Goal: Communication & Community: Answer question/provide support

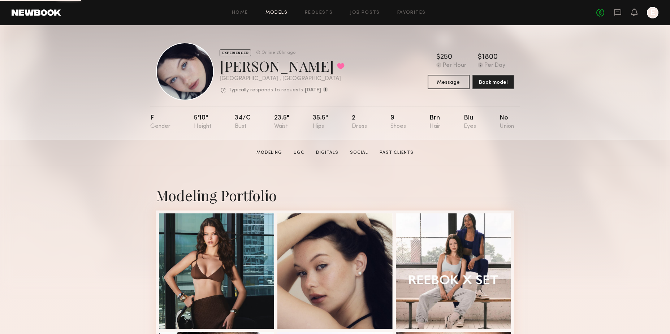
click at [276, 13] on link "Models" at bounding box center [276, 12] width 22 height 5
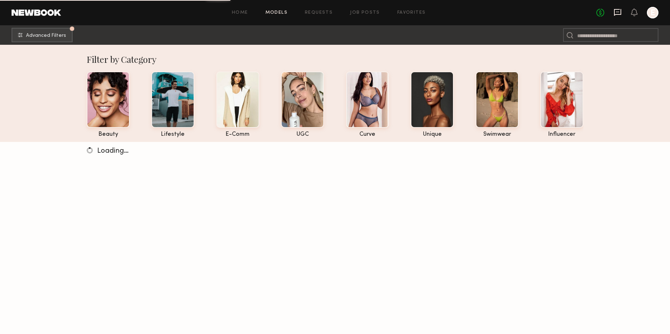
click at [615, 10] on icon at bounding box center [618, 12] width 8 height 8
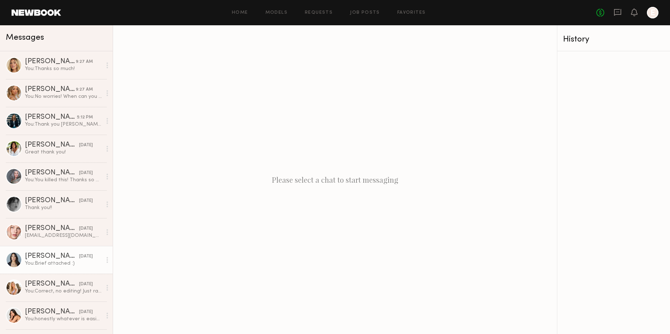
click at [58, 249] on link "[PERSON_NAME] [DATE] You: Brief attached :)" at bounding box center [56, 260] width 113 height 28
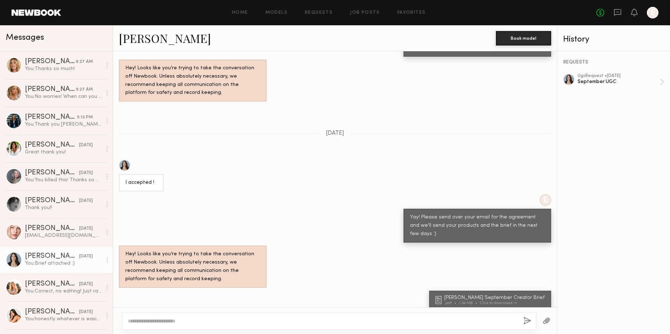
scroll to position [478, 0]
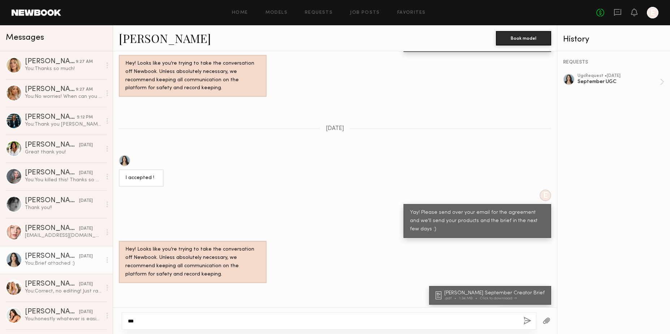
type textarea "****"
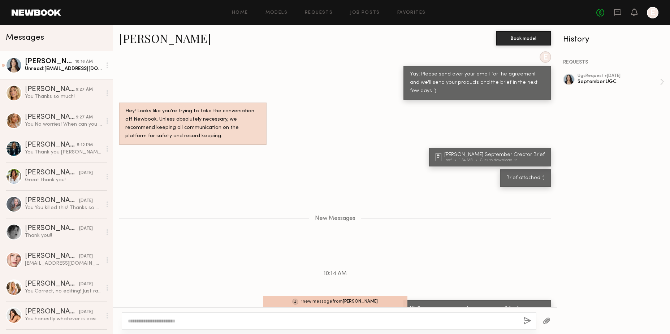
scroll to position [636, 0]
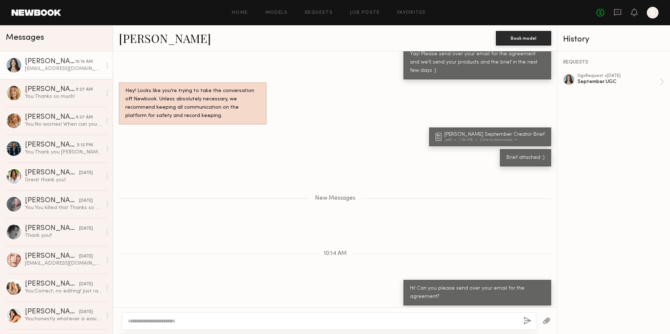
click at [170, 313] on div "[EMAIL_ADDRESS][DOMAIN_NAME]" at bounding box center [168, 317] width 87 height 8
copy div "[EMAIL_ADDRESS][DOMAIN_NAME]"
